Goal: Check status

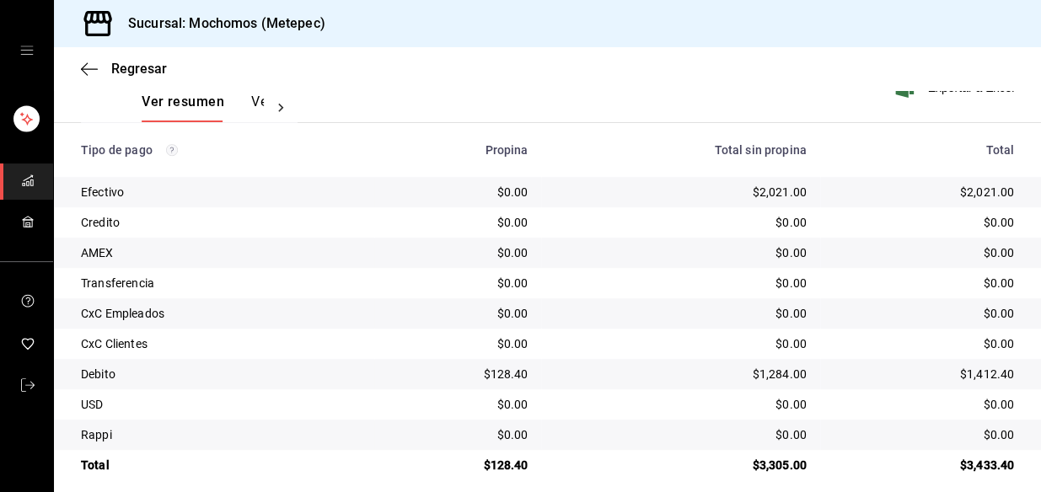
scroll to position [282, 0]
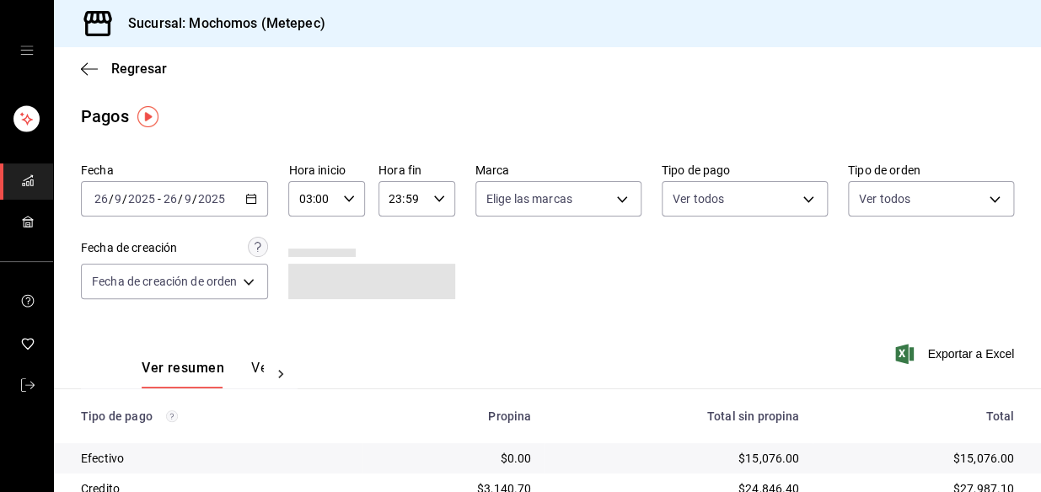
click at [245, 200] on div "2025-09-26 26 / 9 / 2025 - 2025-09-26 26 / 9 / 2025" at bounding box center [174, 198] width 187 height 35
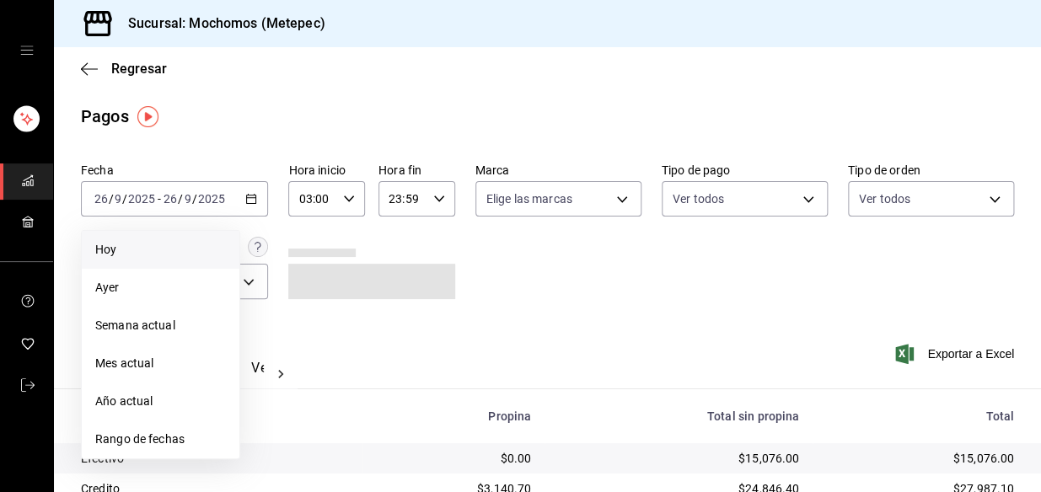
click at [123, 244] on span "Hoy" at bounding box center [160, 250] width 131 height 18
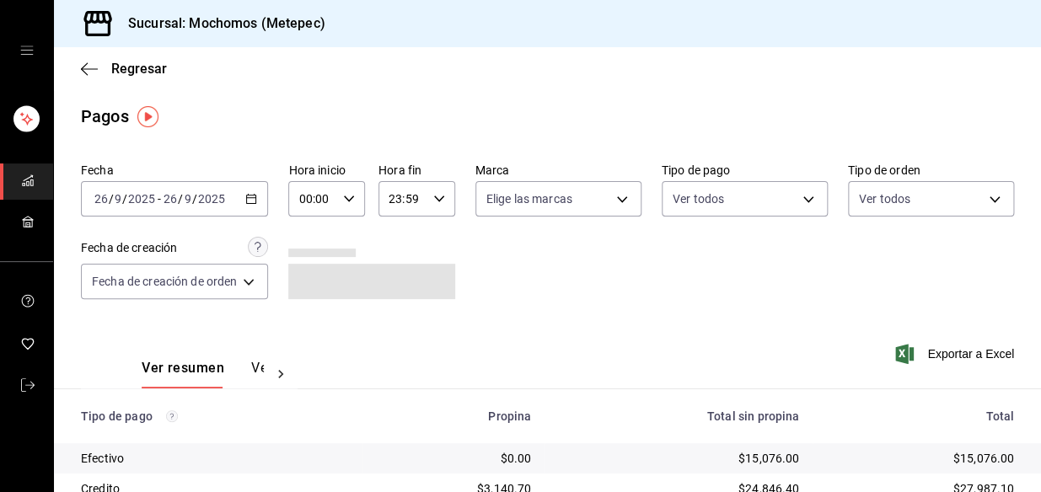
click at [352, 196] on icon "button" at bounding box center [349, 199] width 12 height 12
click at [313, 282] on button "05" at bounding box center [308, 292] width 31 height 34
type input "05:00"
click at [677, 285] on div at bounding box center [520, 246] width 1041 height 492
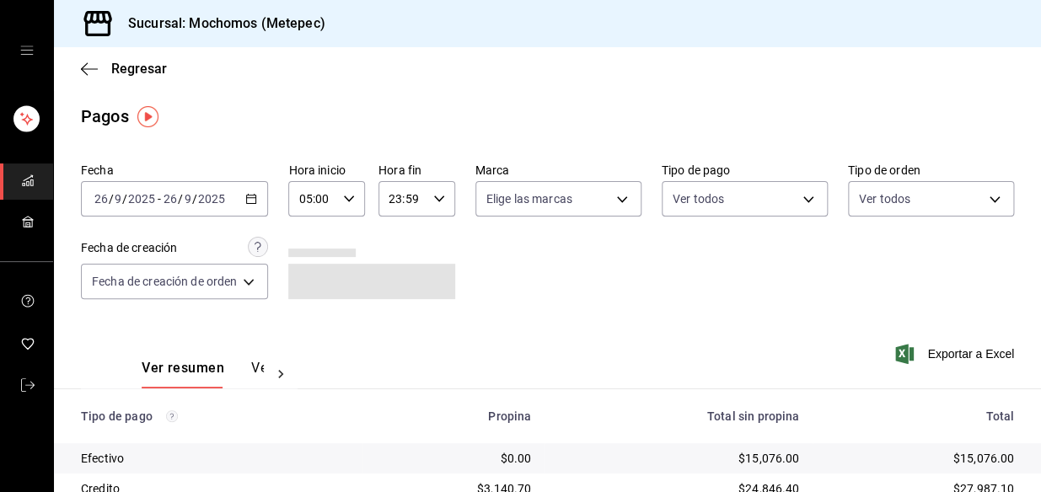
click at [615, 331] on div "Ver resumen Ver pagos Exportar a Excel" at bounding box center [547, 364] width 987 height 89
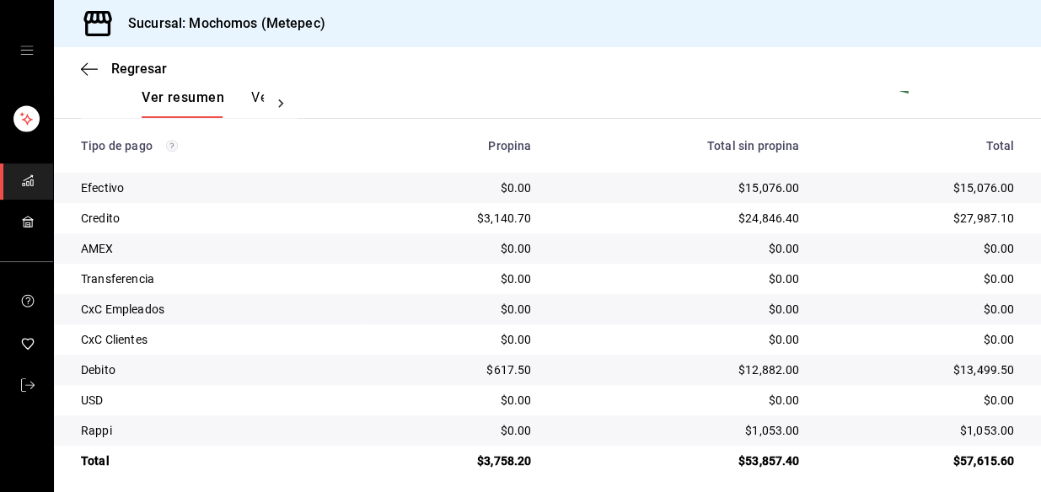
scroll to position [282, 0]
